Goal: Task Accomplishment & Management: Use online tool/utility

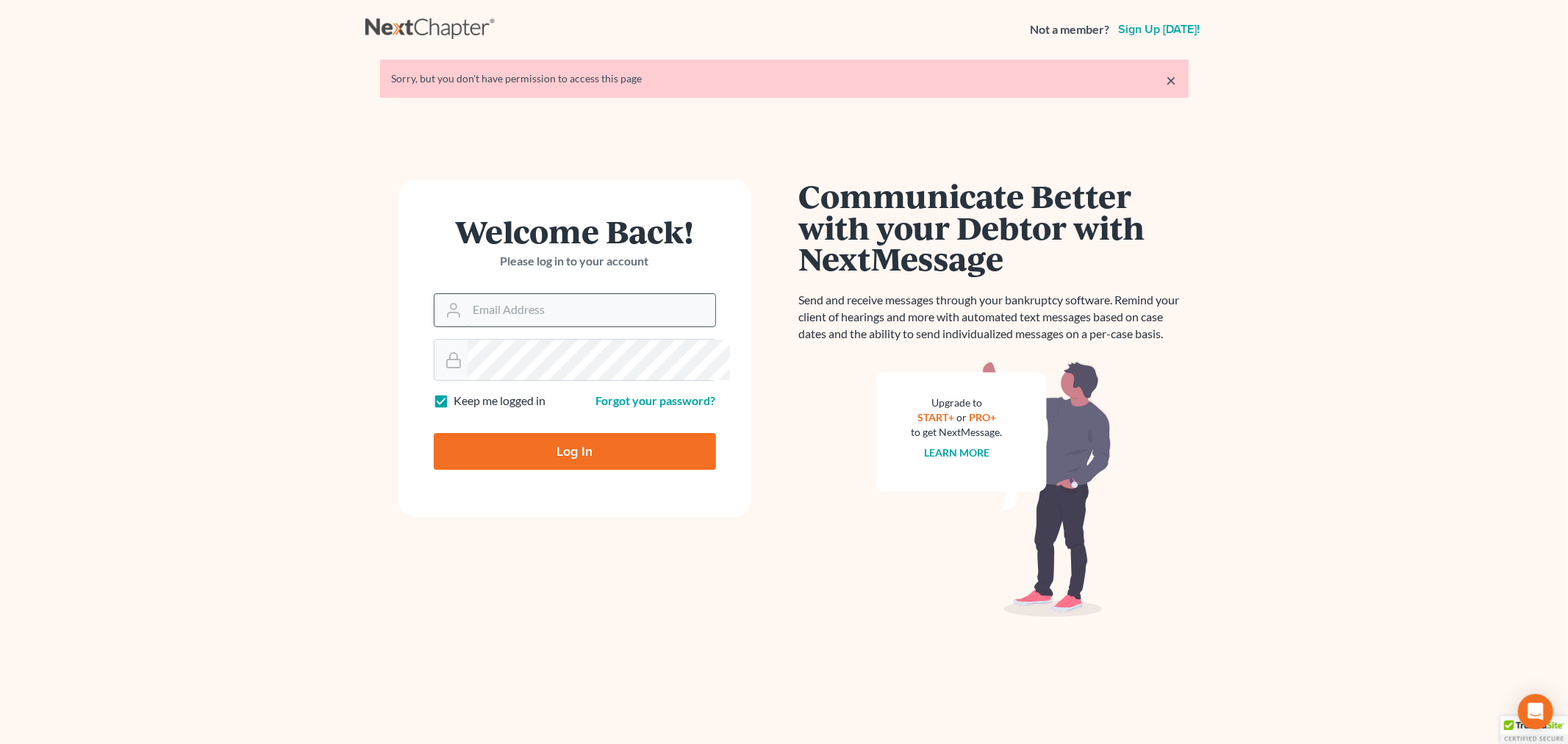
click at [494, 326] on input "Email Address" at bounding box center [591, 310] width 247 height 32
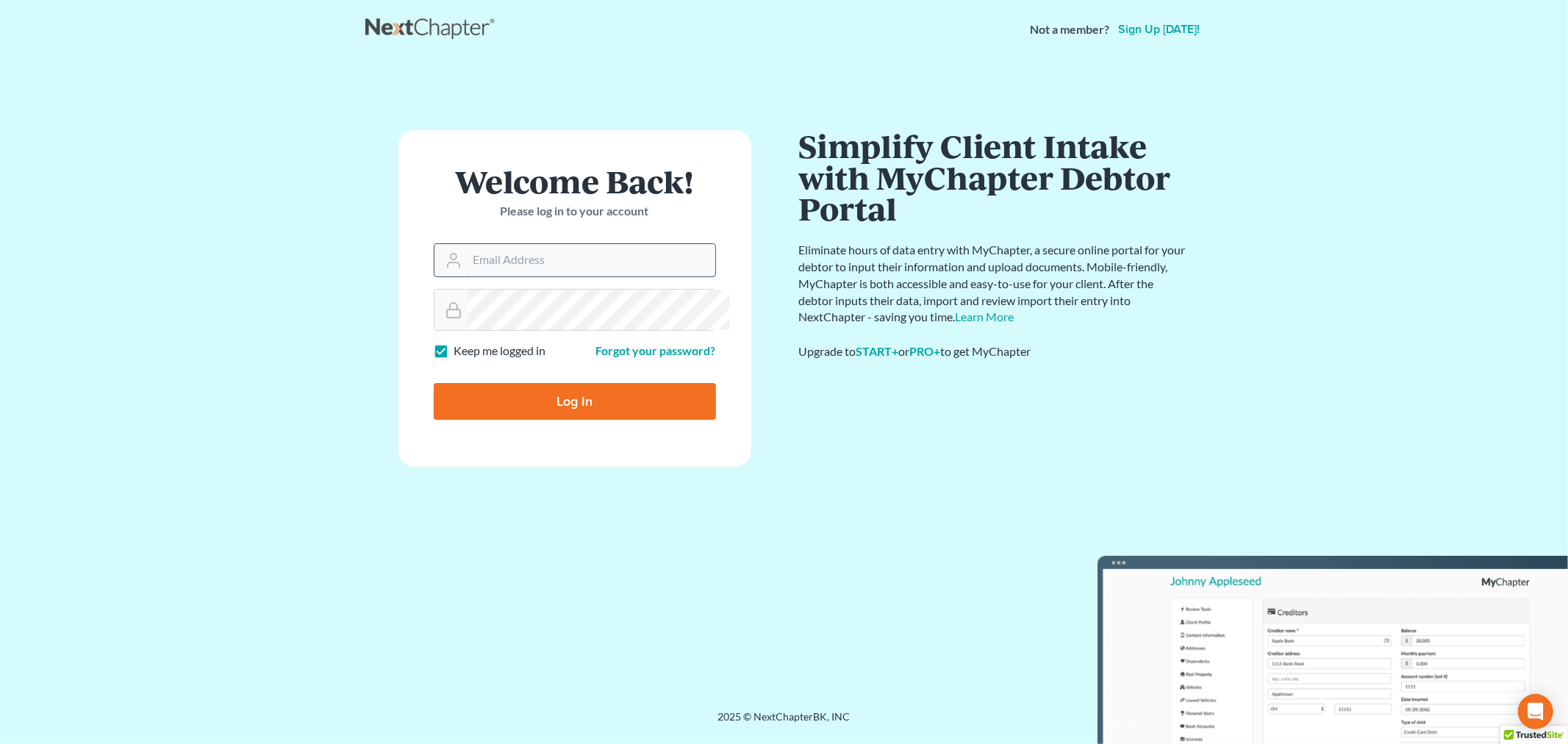
type input "[PERSON_NAME][EMAIL_ADDRESS][DOMAIN_NAME]"
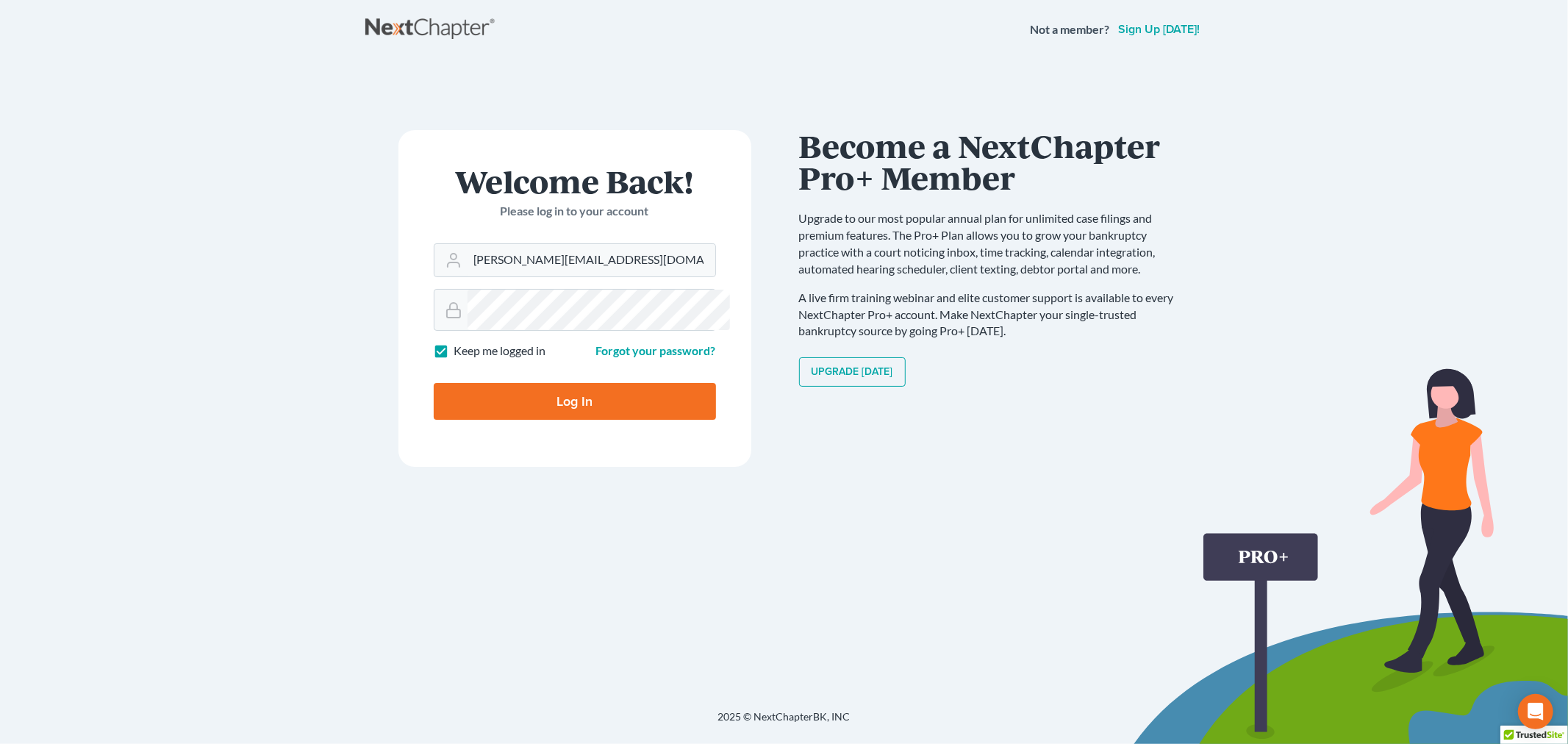
click at [616, 419] on input "Log In" at bounding box center [575, 401] width 283 height 37
type input "Thinking..."
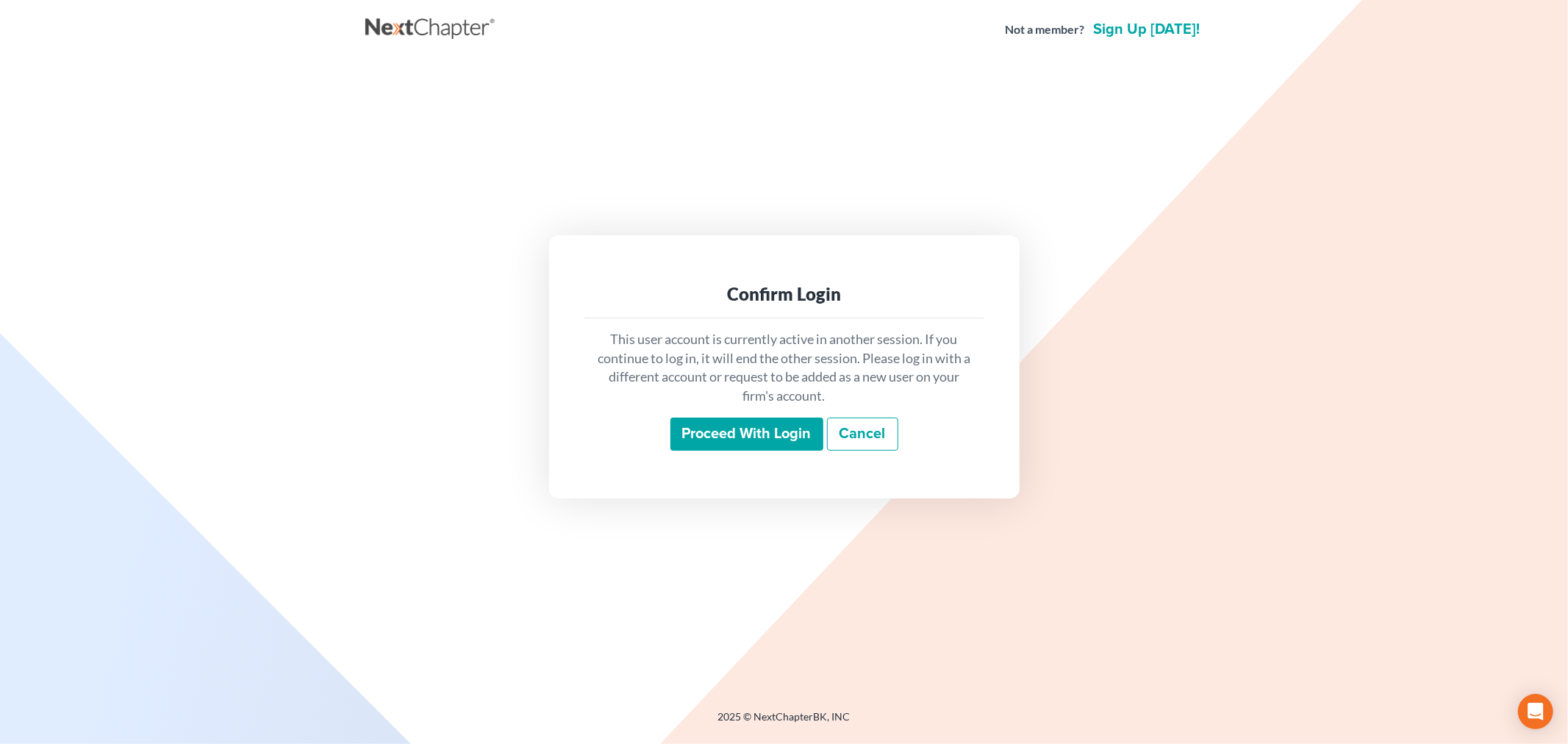
click at [741, 440] on input "Proceed with login" at bounding box center [747, 434] width 153 height 34
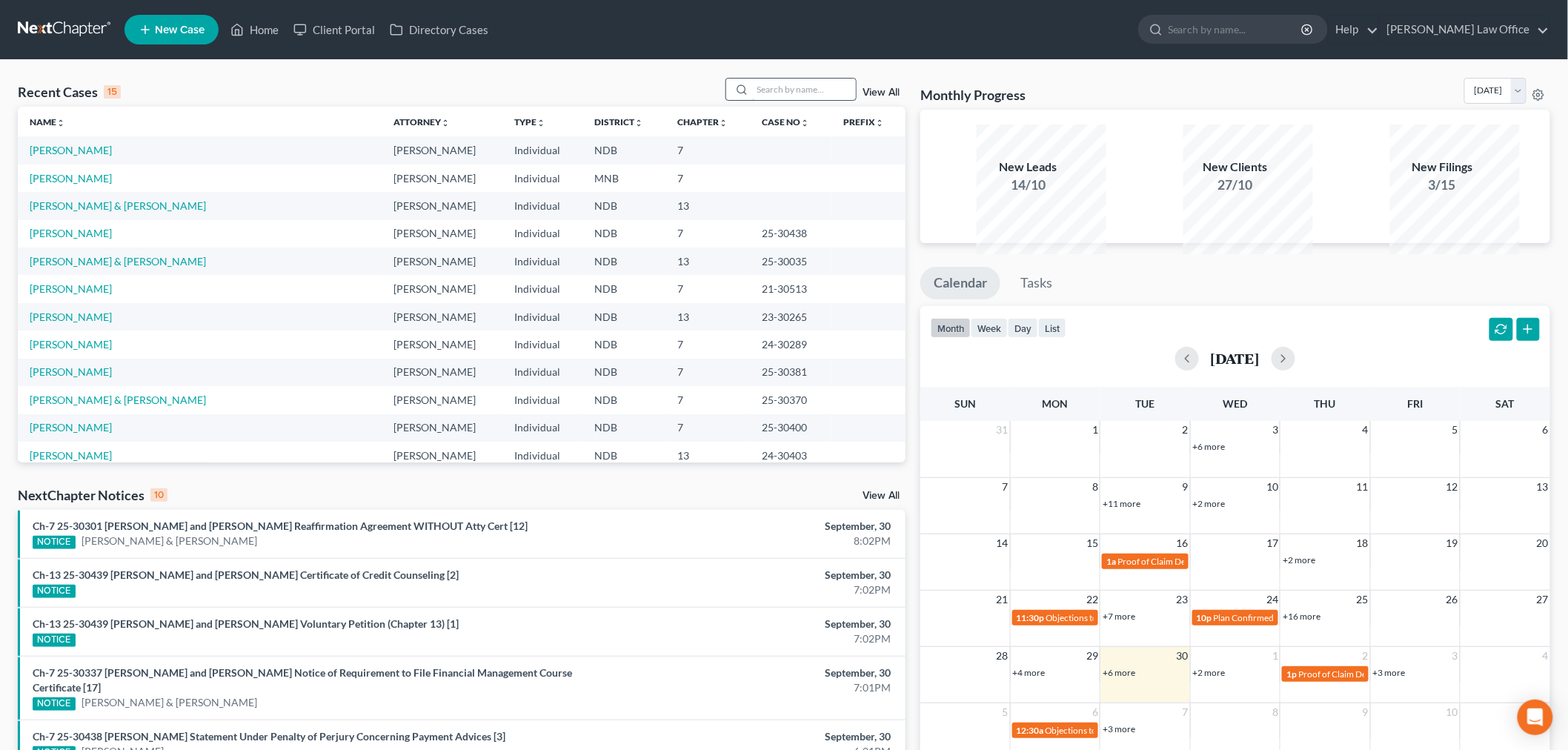
click at [775, 100] on input "search" at bounding box center [803, 89] width 103 height 21
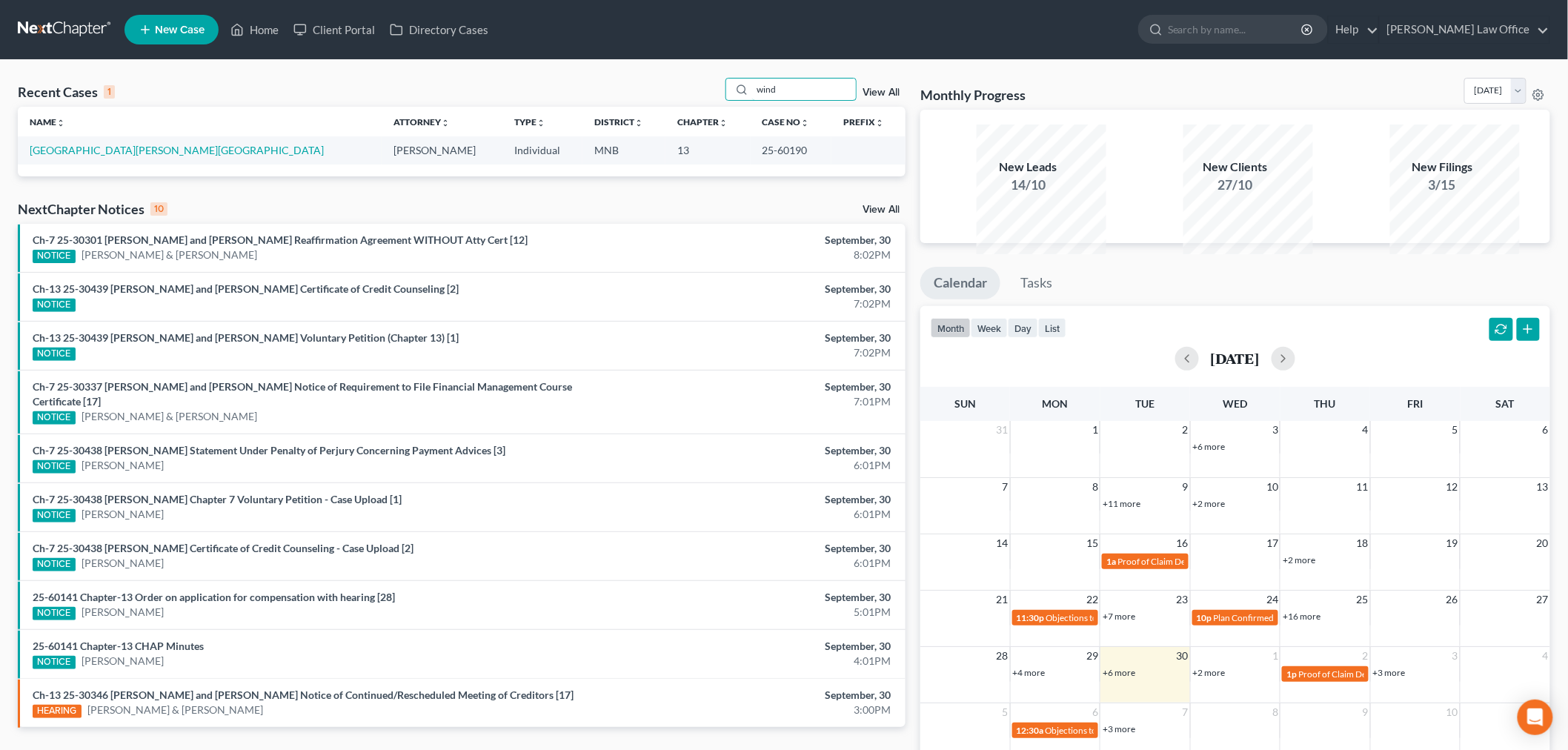
type input "wind"
click at [98, 164] on td "[GEOGRAPHIC_DATA][PERSON_NAME][GEOGRAPHIC_DATA]" at bounding box center [199, 149] width 363 height 27
click at [112, 157] on link "[GEOGRAPHIC_DATA][PERSON_NAME][GEOGRAPHIC_DATA]" at bounding box center [177, 150] width 294 height 12
select select "4"
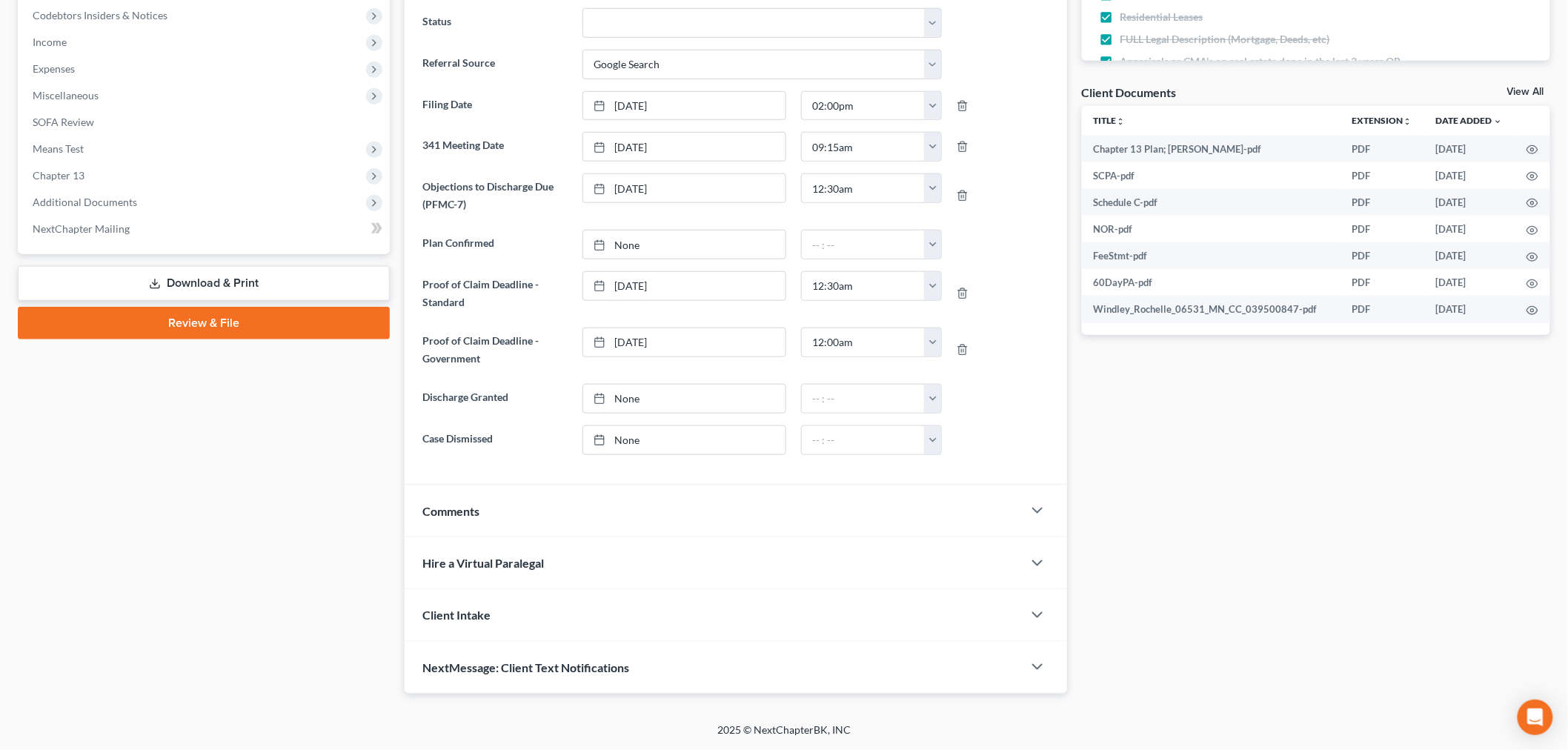
scroll to position [655, 0]
click at [112, 195] on span "Additional Documents" at bounding box center [85, 202] width 104 height 12
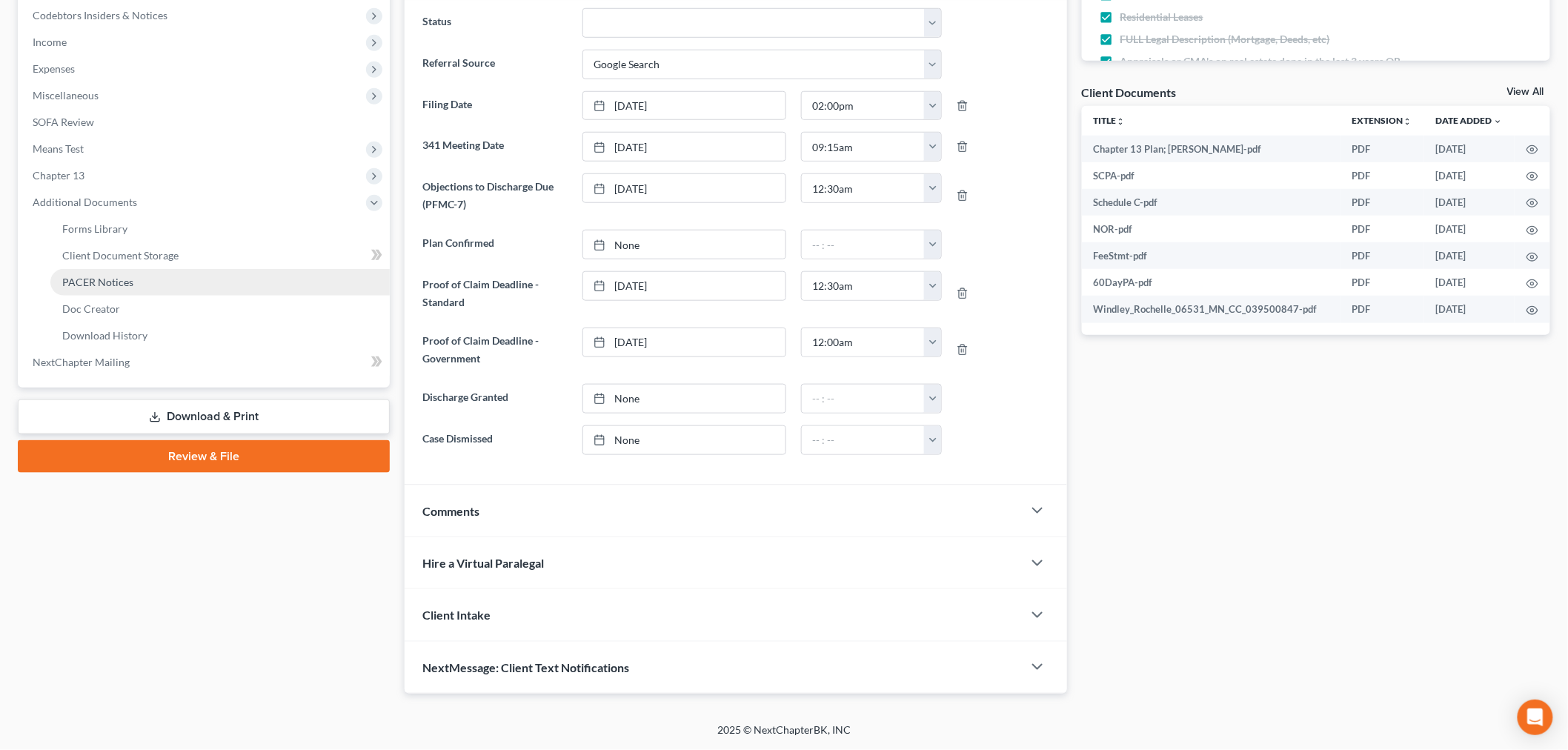
click at [128, 277] on span "PACER Notices" at bounding box center [97, 282] width 71 height 12
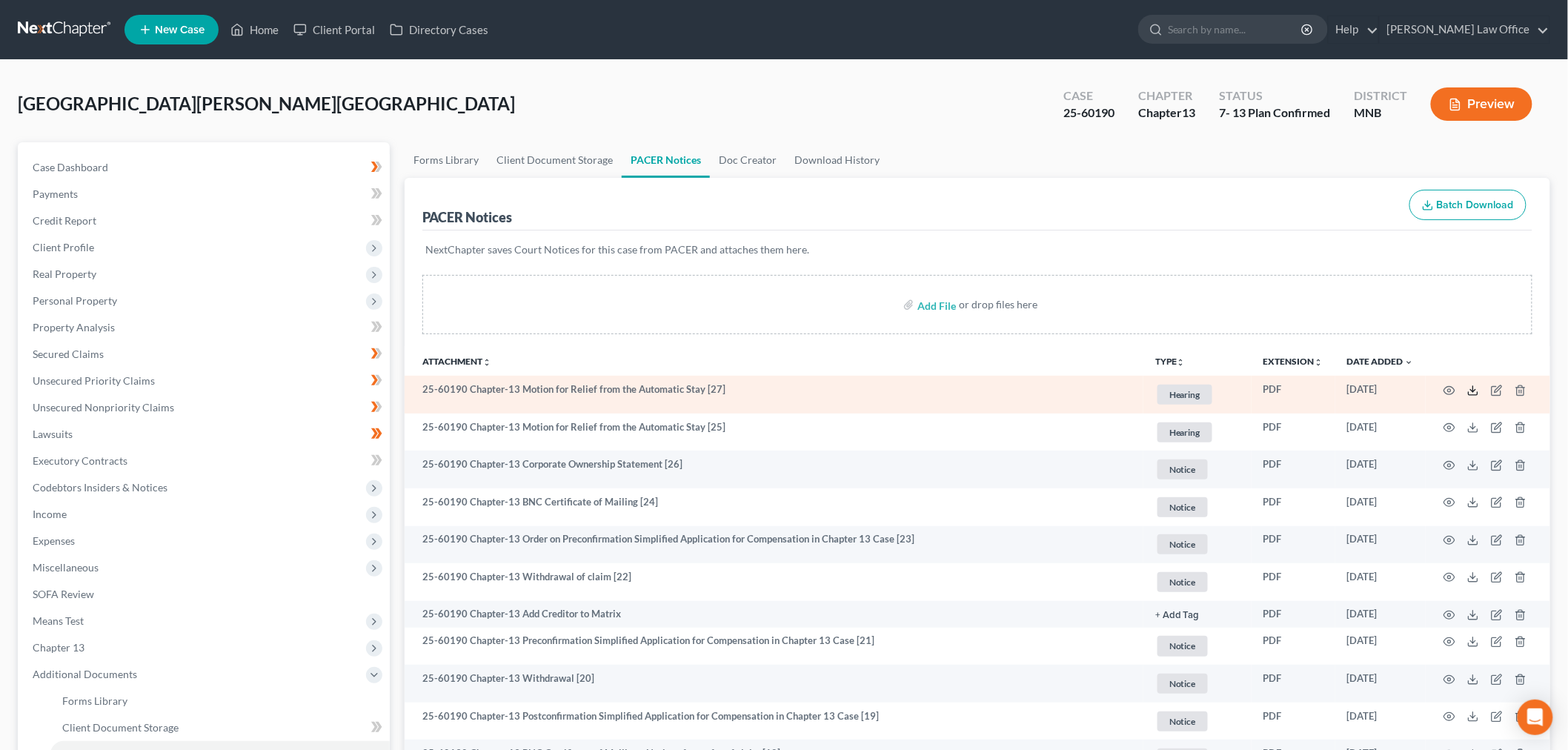
click at [1473, 392] on line at bounding box center [1473, 388] width 0 height 6
